Goal: Book appointment/travel/reservation

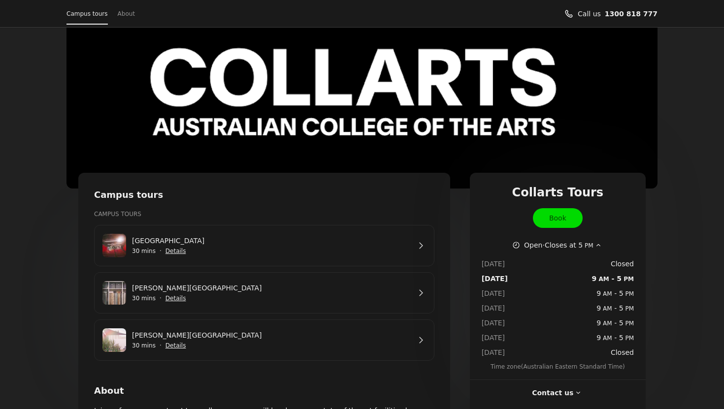
scroll to position [42, 0]
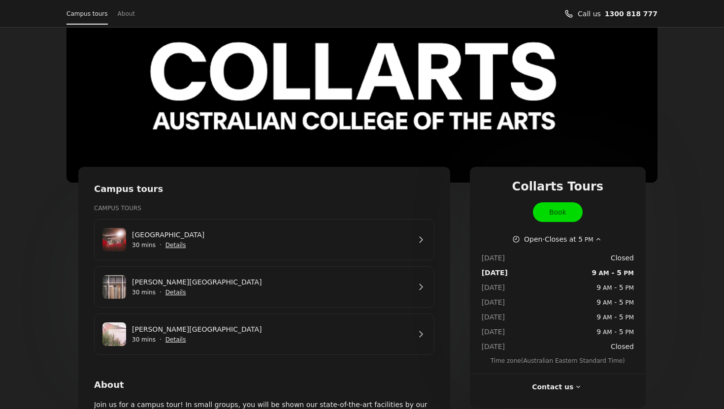
click at [181, 342] on span "Show details for George St Campus" at bounding box center [176, 340] width 22 height 22
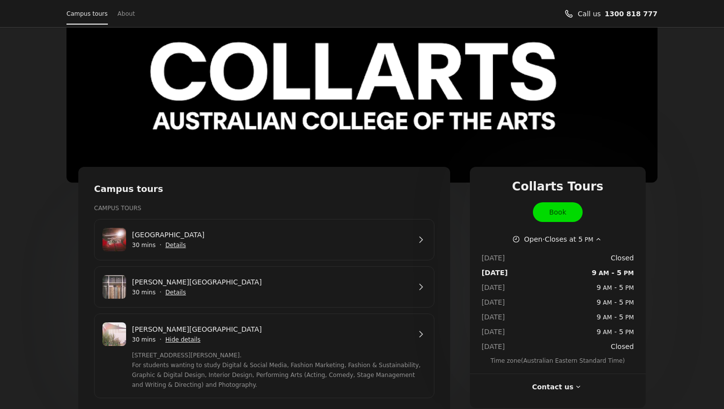
click at [347, 332] on link "[PERSON_NAME][GEOGRAPHIC_DATA]" at bounding box center [271, 329] width 278 height 11
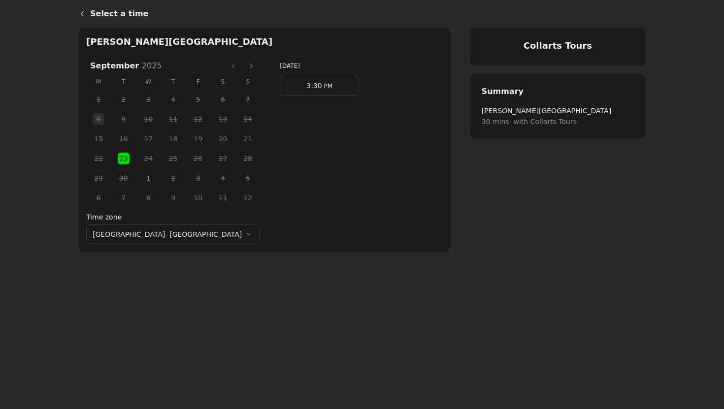
click at [116, 159] on span "23" at bounding box center [123, 158] width 15 height 15
drag, startPoint x: 288, startPoint y: 82, endPoint x: 286, endPoint y: 89, distance: 7.0
click at [306, 82] on span "3:30 PM" at bounding box center [319, 85] width 26 height 15
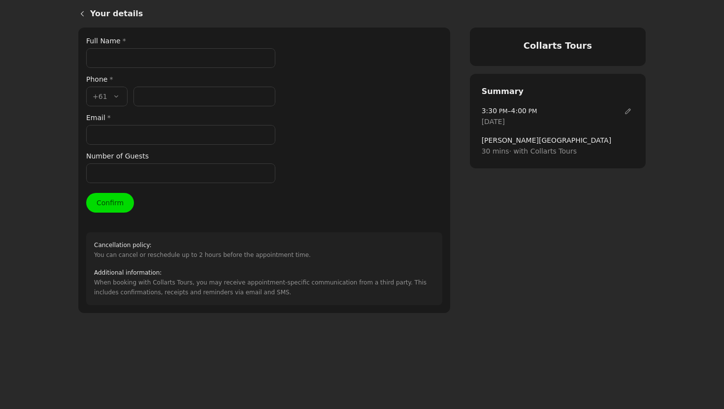
click at [124, 51] on input "Full Name *" at bounding box center [180, 58] width 189 height 20
paste input "[URL][DOMAIN_NAME]"
type input "[URL][DOMAIN_NAME]"
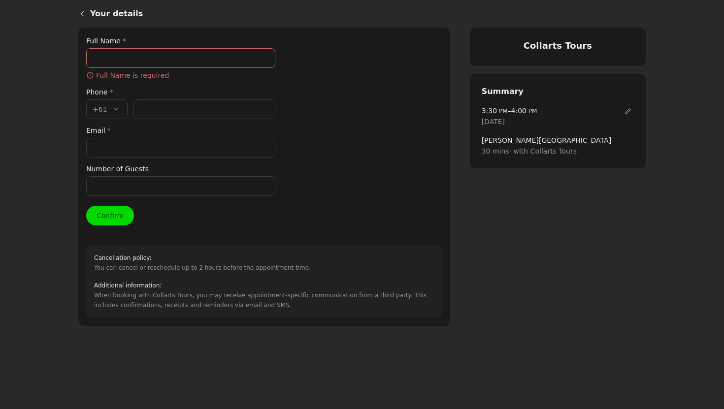
click at [196, 61] on input "Full Name *" at bounding box center [180, 58] width 189 height 20
paste input "[PERSON_NAME] [PERSON_NAME]"
type input "[PERSON_NAME] [PERSON_NAME]"
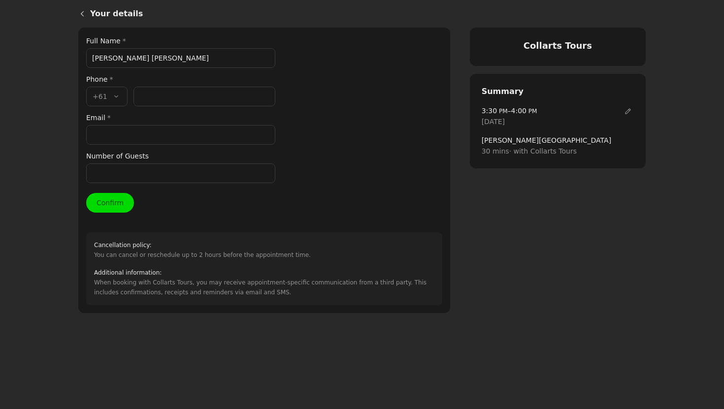
drag, startPoint x: 136, startPoint y: 110, endPoint x: 155, endPoint y: 76, distance: 39.0
click at [136, 110] on div "Full Name * [PERSON_NAME] [PERSON_NAME] Phone * Country code * , +61 +61 Phone …" at bounding box center [180, 109] width 189 height 148
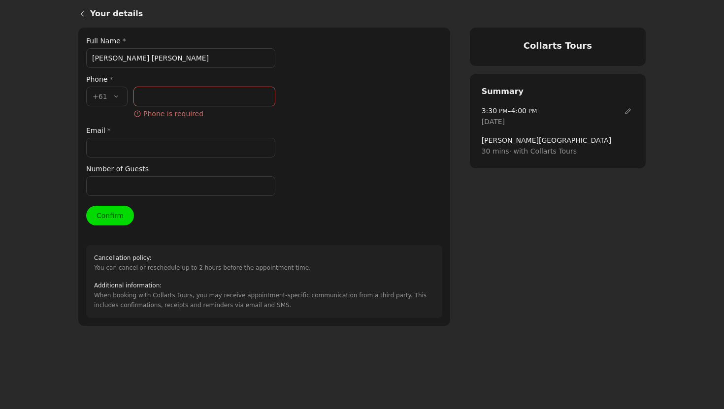
click at [174, 100] on input "Phone number *" at bounding box center [204, 97] width 142 height 20
paste input "61474791568"
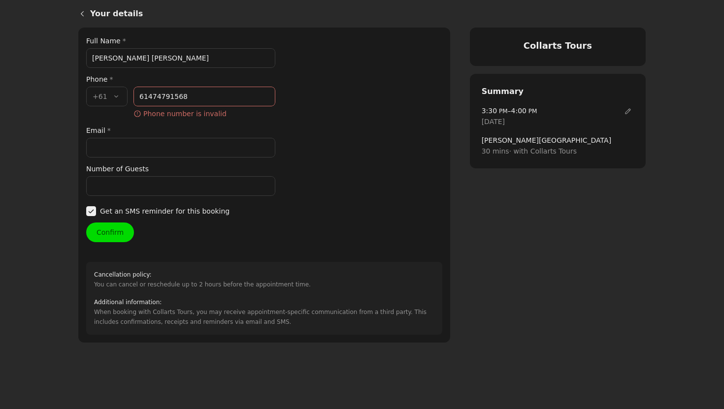
click at [149, 97] on input "61474791568" at bounding box center [204, 97] width 142 height 20
type input "474 791 568"
click at [126, 149] on div "Full Name * [PERSON_NAME] [PERSON_NAME] Phone * Country code * , +61 +61 Phone …" at bounding box center [180, 115] width 189 height 161
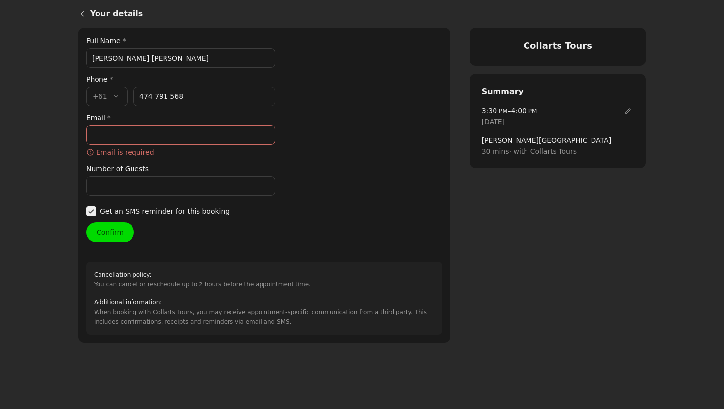
click at [136, 136] on input "Email *" at bounding box center [180, 135] width 189 height 20
paste input "[EMAIL_ADDRESS][DOMAIN_NAME]"
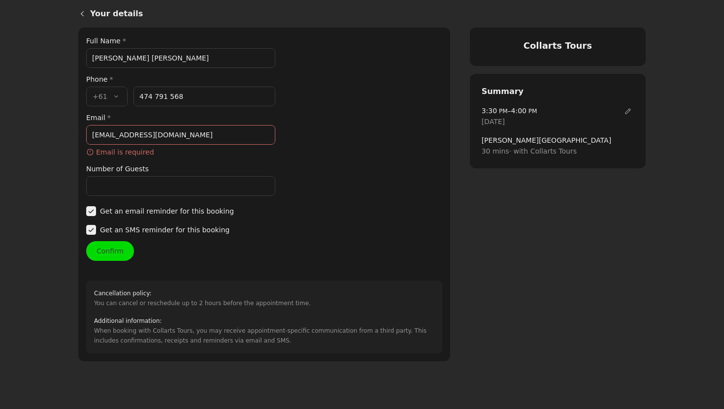
type input "[EMAIL_ADDRESS][DOMAIN_NAME]"
click at [137, 185] on div "Your details Full Name * [PERSON_NAME] [PERSON_NAME] Phone * Country code * , +…" at bounding box center [264, 194] width 356 height 318
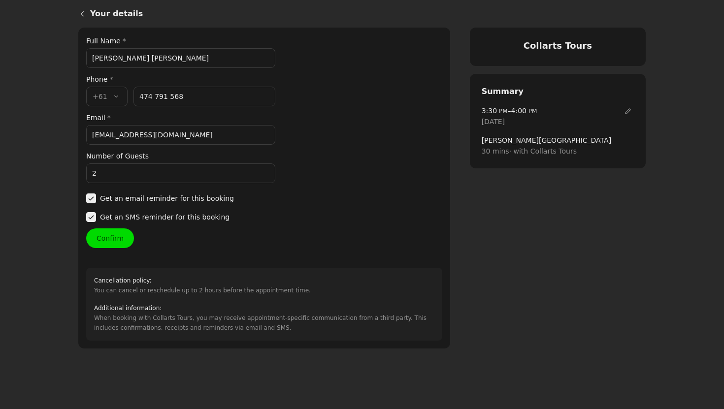
type input "2"
click at [121, 235] on button "Confirm" at bounding box center [110, 238] width 48 height 20
